Goal: Task Accomplishment & Management: Manage account settings

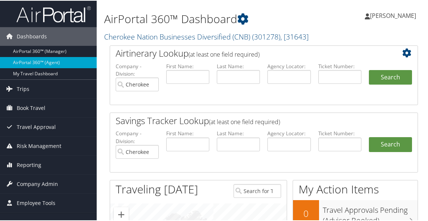
click at [103, 89] on div "AirPortal 360™ Dashboard Cherokee Nation Businesses Diversified (CNB) ( 301278 …" at bounding box center [264, 204] width 334 height 408
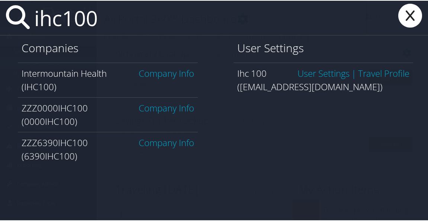
type input "ihc100"
click at [162, 74] on link "Company Info" at bounding box center [166, 72] width 55 height 12
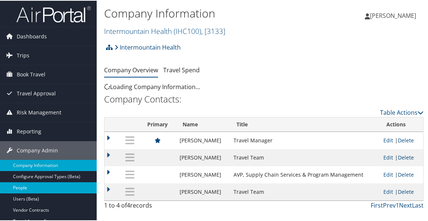
click at [15, 184] on link "People" at bounding box center [48, 186] width 97 height 11
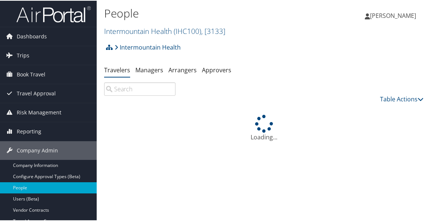
click at [137, 89] on input "search" at bounding box center [139, 87] width 71 height 13
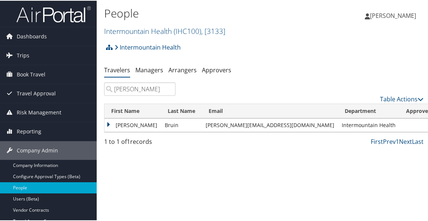
type input "todd bruin"
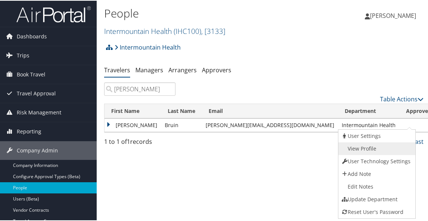
click at [378, 144] on link "View Profile" at bounding box center [376, 147] width 76 height 13
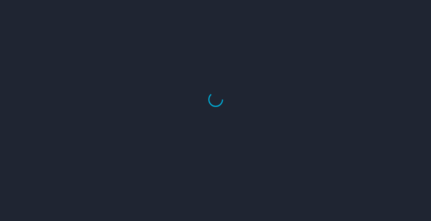
select select "US"
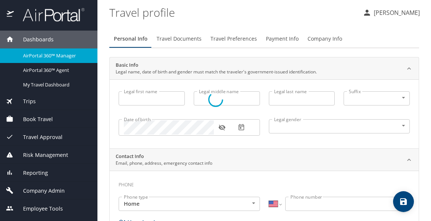
type input "Todd"
type input "Bruin"
type input "Male"
type input "Jessica"
type input "Bruin"
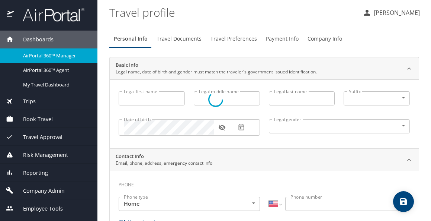
type input "(801) 571-4044"
select select "US"
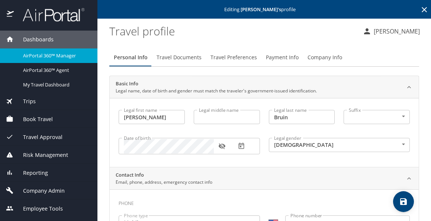
click at [276, 59] on span "Payment Info" at bounding box center [282, 57] width 33 height 9
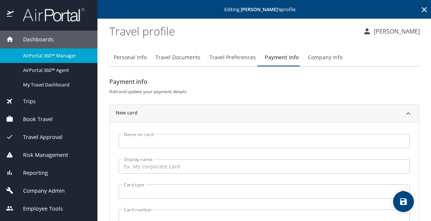
click at [159, 140] on input "Name on card" at bounding box center [264, 141] width 291 height 14
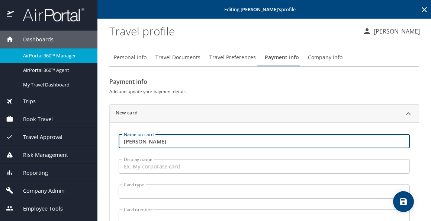
type input "Todd Bruin"
click at [149, 171] on input "Display name" at bounding box center [264, 166] width 291 height 14
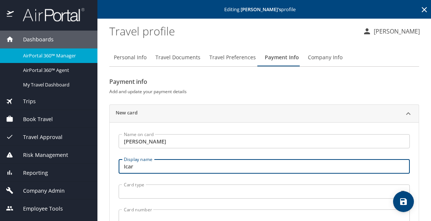
type input "Icar"
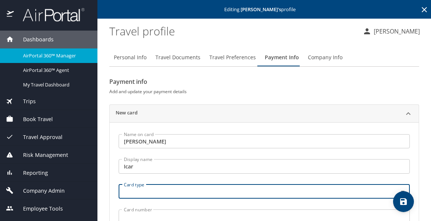
click at [151, 189] on body "Dashboards AirPortal 360™ Manager AirPortal 360™ Agent My Travel Dashboard Trip…" at bounding box center [215, 110] width 431 height 221
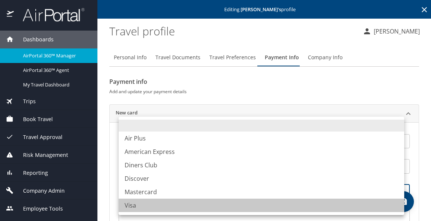
click at [145, 203] on li "Visa" at bounding box center [262, 204] width 286 height 13
type input "VI"
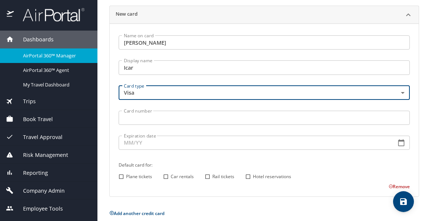
scroll to position [101, 0]
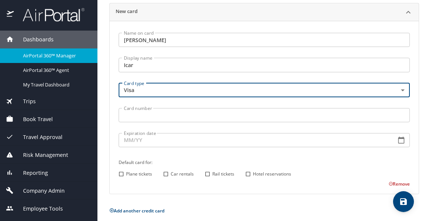
click at [144, 118] on input "Card number" at bounding box center [264, 115] width 291 height 14
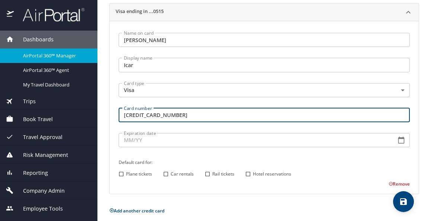
type input "4485591002670515"
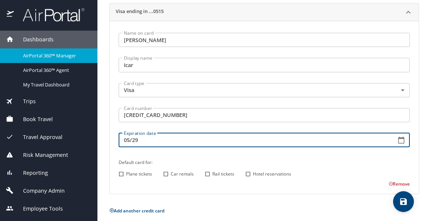
type input "05/29"
drag, startPoint x: 121, startPoint y: 171, endPoint x: 131, endPoint y: 175, distance: 11.1
click at [122, 173] on input "Plane tickets" at bounding box center [121, 174] width 10 height 10
checkbox input "true"
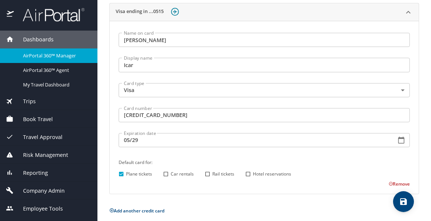
click at [247, 173] on input "Hotel reservations" at bounding box center [248, 174] width 10 height 10
checkbox input "true"
click at [404, 199] on icon "save" at bounding box center [403, 201] width 9 height 9
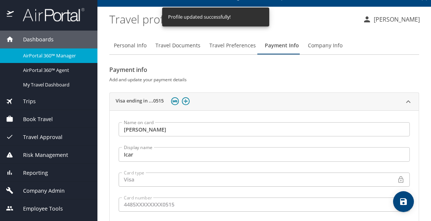
scroll to position [0, 0]
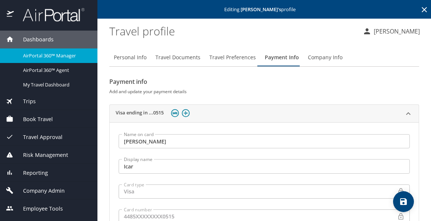
click at [319, 59] on span "Company Info" at bounding box center [325, 57] width 35 height 9
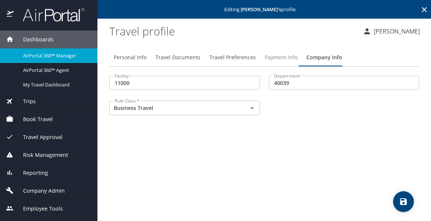
click at [284, 55] on span "Payment Info" at bounding box center [281, 57] width 33 height 9
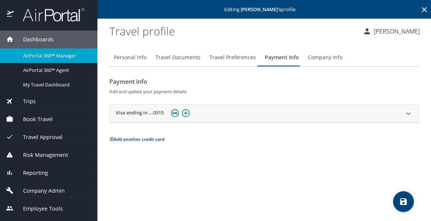
click at [221, 58] on span "Travel Preferences" at bounding box center [232, 57] width 46 height 9
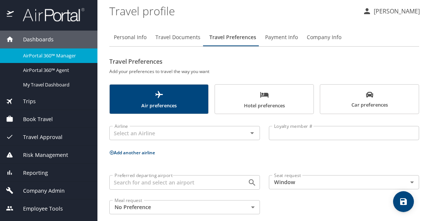
scroll to position [30, 0]
